Goal: Information Seeking & Learning: Learn about a topic

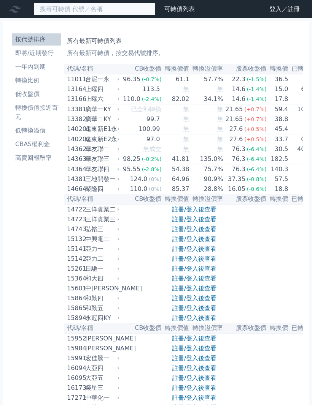
click at [113, 13] on input at bounding box center [94, 9] width 122 height 13
type input "東元"
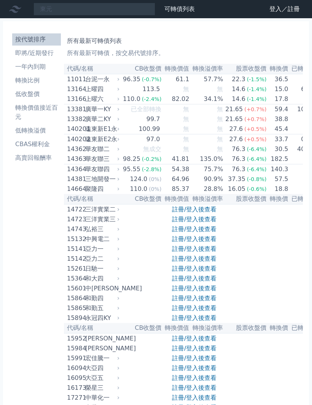
click at [278, 12] on link "登入／註冊" at bounding box center [284, 9] width 43 height 12
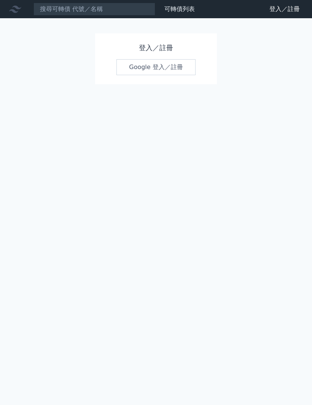
click at [179, 66] on link "Google 登入／註冊" at bounding box center [155, 67] width 79 height 16
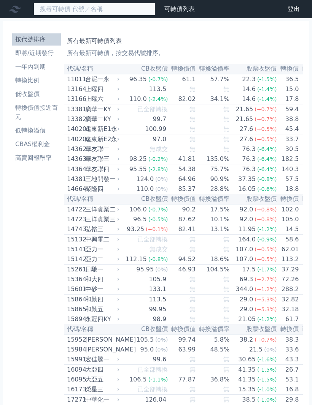
click at [87, 8] on input at bounding box center [94, 9] width 122 height 13
type input "東元"
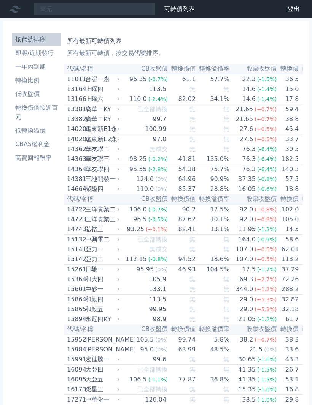
click at [178, 10] on link "可轉債列表" at bounding box center [179, 8] width 30 height 7
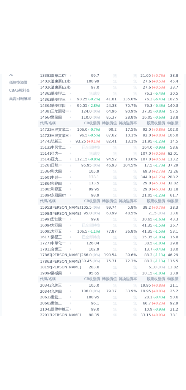
scroll to position [206, 0]
